Goal: Transaction & Acquisition: Obtain resource

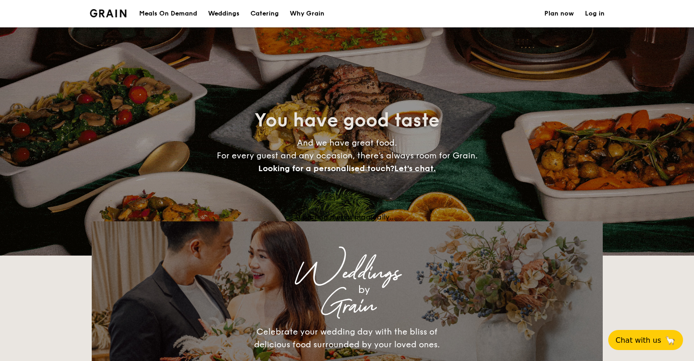
select select
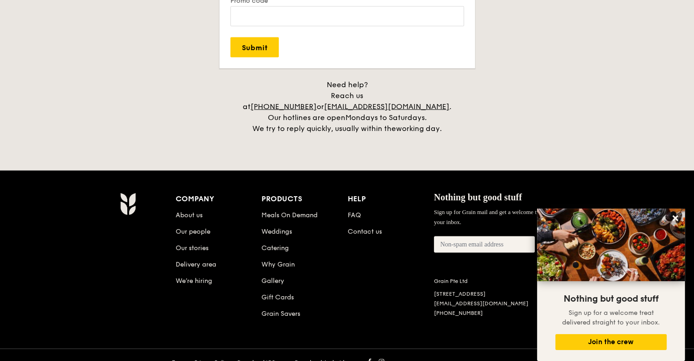
scroll to position [1862, 0]
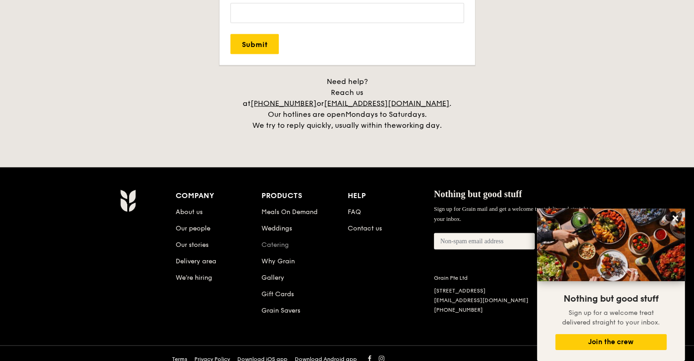
click at [275, 241] on link "Catering" at bounding box center [274, 245] width 27 height 8
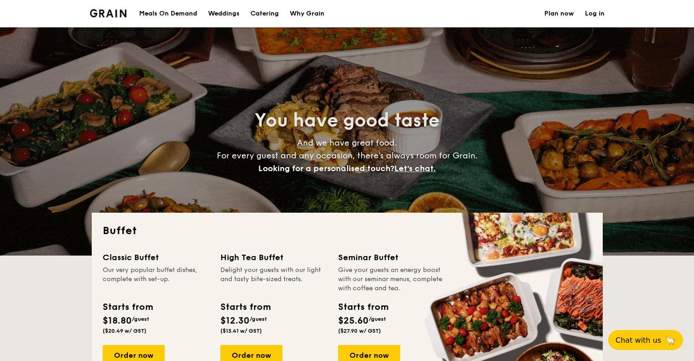
select select
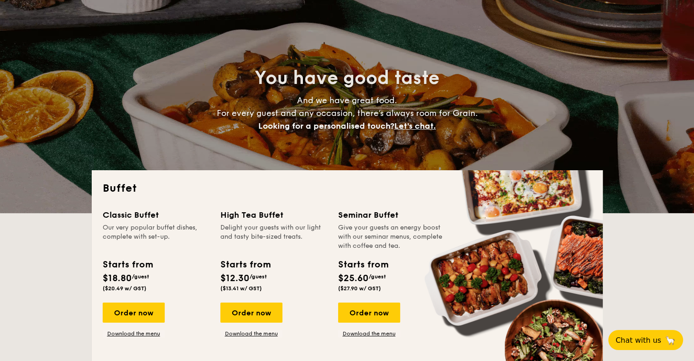
scroll to position [91, 0]
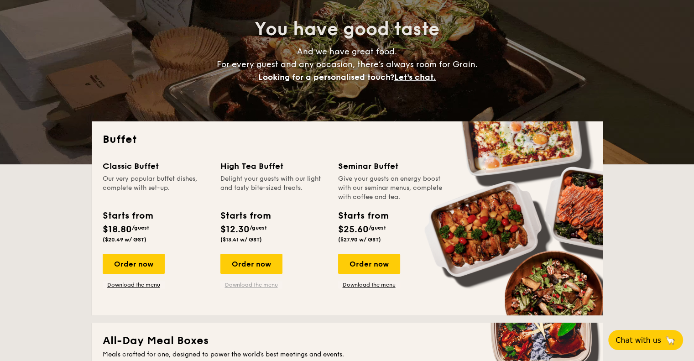
click at [252, 287] on link "Download the menu" at bounding box center [251, 284] width 62 height 7
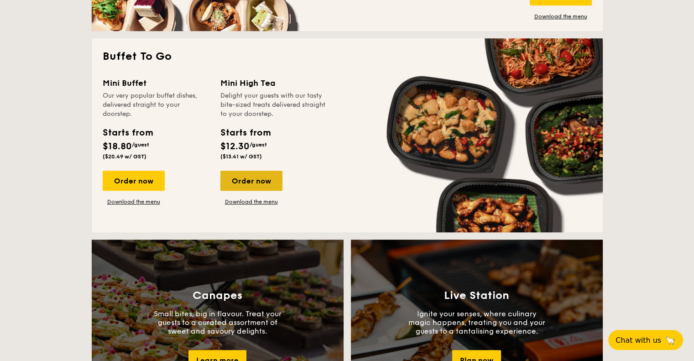
scroll to position [593, 0]
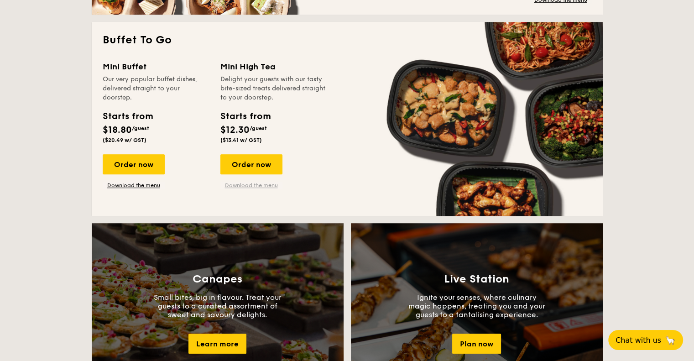
click at [250, 187] on link "Download the menu" at bounding box center [251, 185] width 62 height 7
click at [145, 186] on link "Download the menu" at bounding box center [134, 185] width 62 height 7
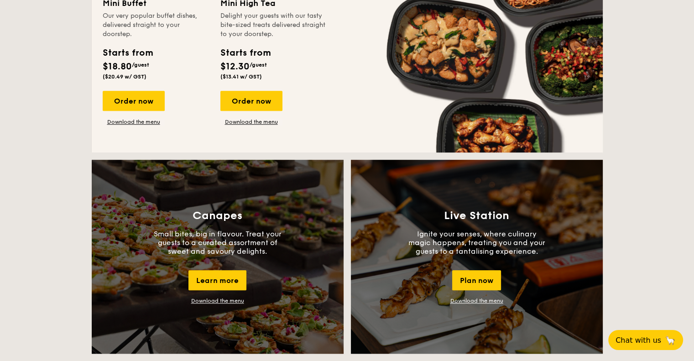
scroll to position [730, 0]
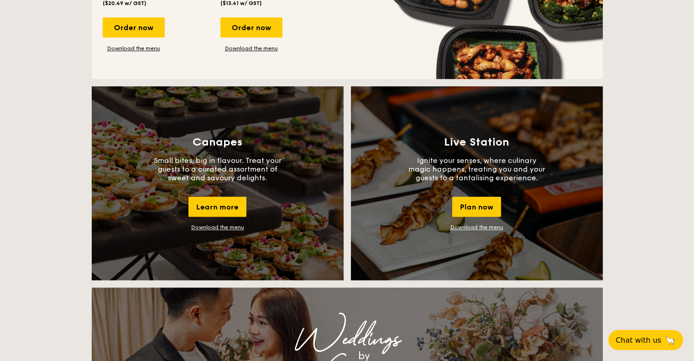
click at [234, 227] on link "Download the menu" at bounding box center [217, 227] width 53 height 6
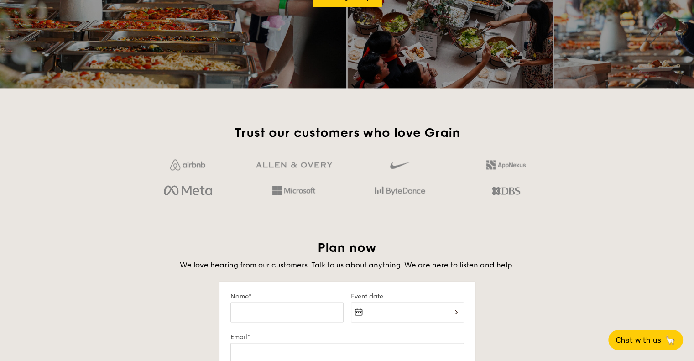
scroll to position [1414, 0]
